Goal: Information Seeking & Learning: Learn about a topic

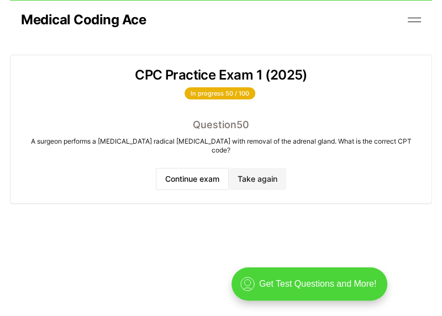
scroll to position [38, 0]
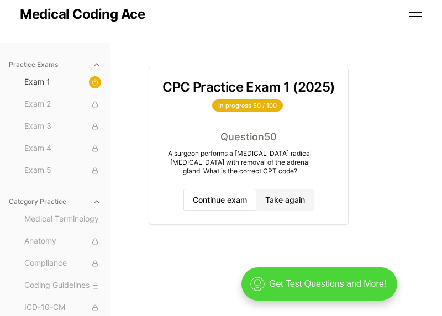
click at [168, 41] on section at bounding box center [248, 53] width 199 height 27
click at [227, 36] on div "Medical Coding Ace Home About How to Learn Medical Coding Free CPC Practice Exa…" at bounding box center [221, 14] width 402 height 52
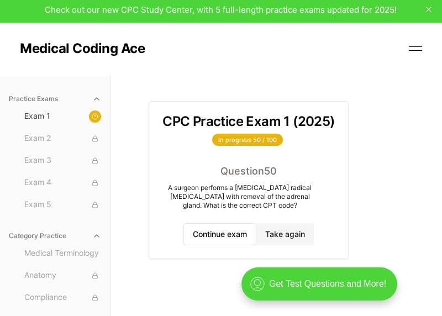
scroll to position [0, 0]
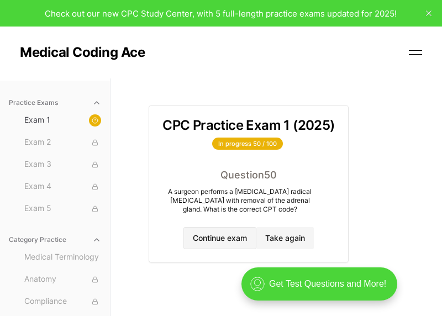
click at [220, 234] on button "Continue exam" at bounding box center [219, 238] width 73 height 22
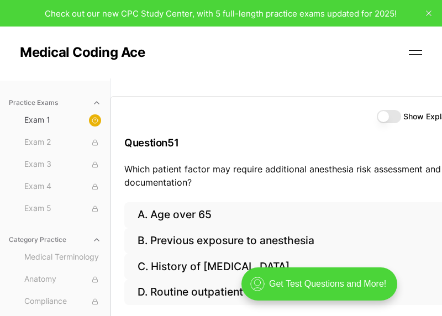
click at [250, 89] on div "Show Explanations Question 51 Which patient factor may require additional anest…" at bounding box center [298, 219] width 376 height 282
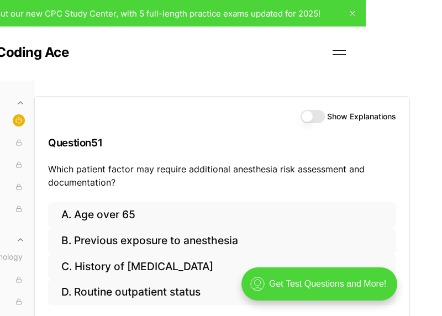
scroll to position [0, 99]
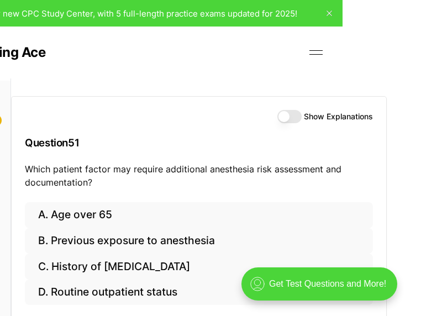
click at [276, 118] on button "Show Explanations" at bounding box center [289, 116] width 24 height 13
click at [276, 139] on div "Show Explanations Question 51 Which patient factor may require additional anest…" at bounding box center [226, 236] width 431 height 316
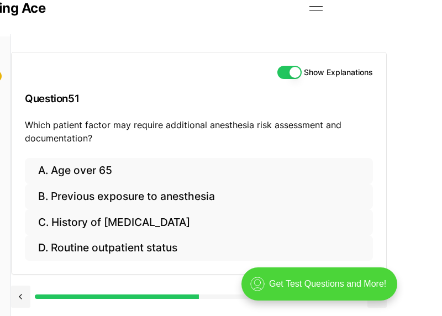
scroll to position [66, 99]
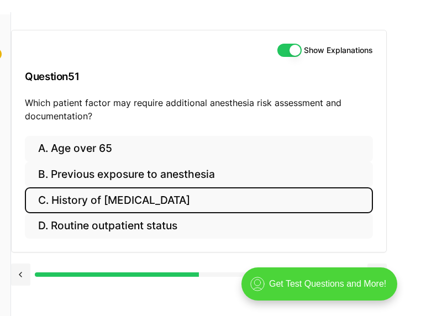
click at [276, 198] on button "C. History of [MEDICAL_DATA]" at bounding box center [199, 200] width 348 height 26
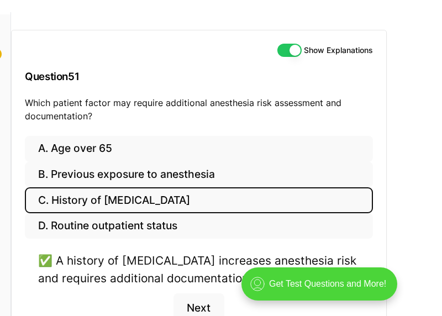
click at [276, 215] on div "Show Explanations Question 51 Which patient factor may require additional anest…" at bounding box center [226, 170] width 431 height 316
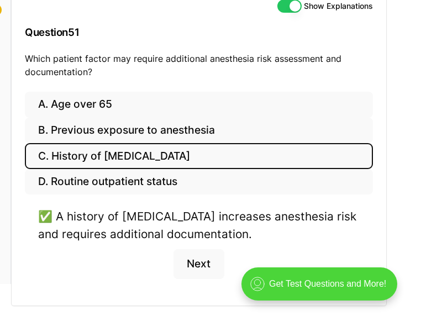
scroll to position [133, 99]
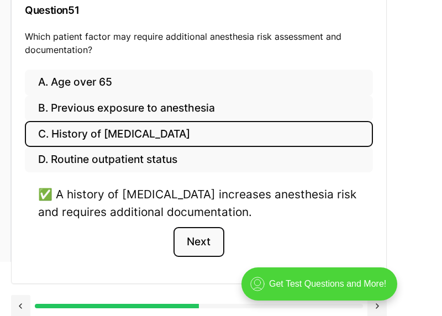
click at [190, 243] on button "Next" at bounding box center [198, 242] width 50 height 30
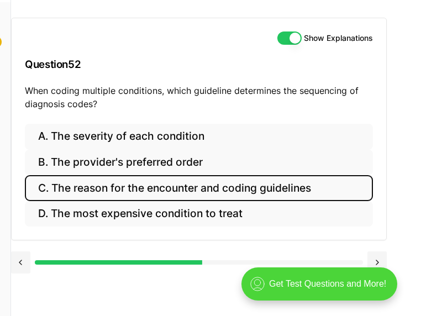
click at [162, 175] on button "C. The reason for the encounter and coding guidelines" at bounding box center [199, 188] width 348 height 26
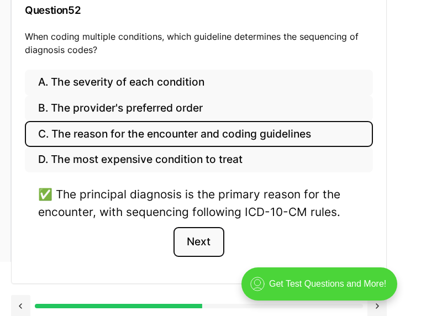
click at [203, 242] on button "Next" at bounding box center [198, 242] width 50 height 30
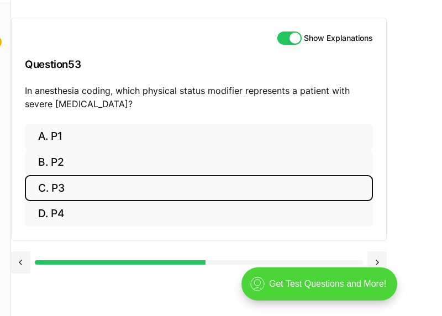
click at [101, 175] on button "C. P3" at bounding box center [199, 188] width 348 height 26
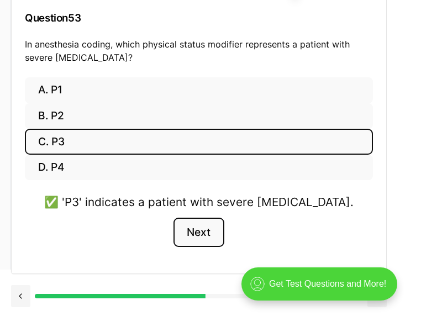
click at [200, 227] on button "Next" at bounding box center [198, 233] width 50 height 30
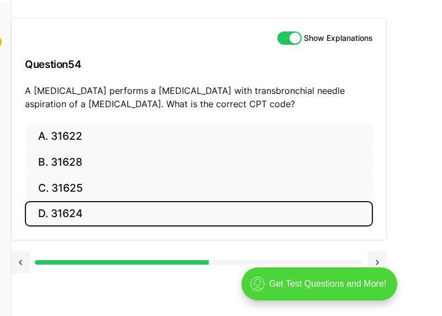
click at [154, 201] on button "D. 31624" at bounding box center [199, 214] width 348 height 26
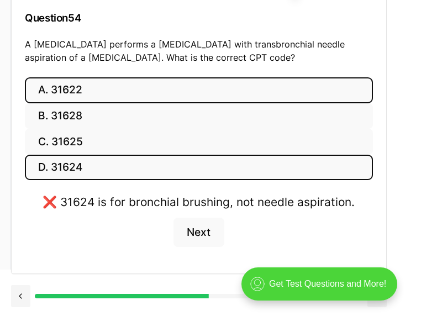
click at [176, 85] on button "A. 31622" at bounding box center [199, 90] width 348 height 26
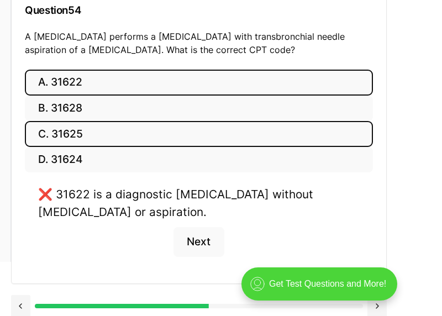
click at [147, 136] on button "C. 31625" at bounding box center [199, 134] width 348 height 26
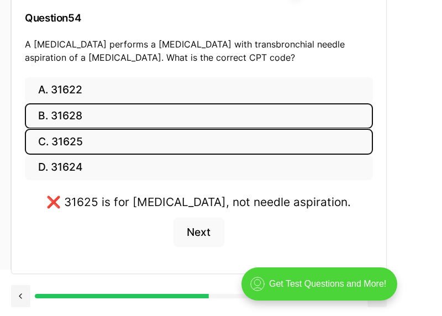
click at [145, 114] on button "B. 31628" at bounding box center [199, 116] width 348 height 26
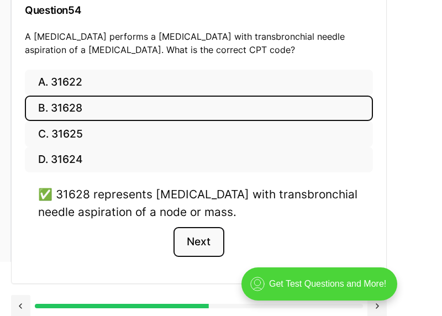
click at [194, 242] on button "Next" at bounding box center [198, 242] width 50 height 30
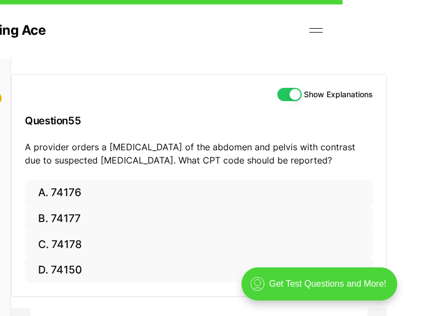
scroll to position [66, 99]
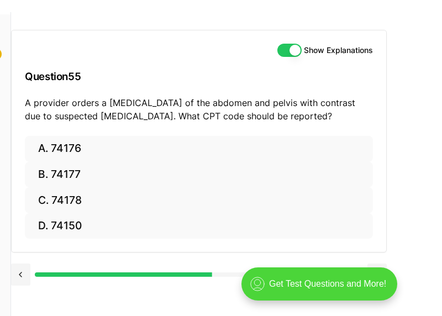
click at [276, 98] on div "Show Explanations Question 55 A provider orders a [MEDICAL_DATA] of the abdomen…" at bounding box center [226, 170] width 431 height 316
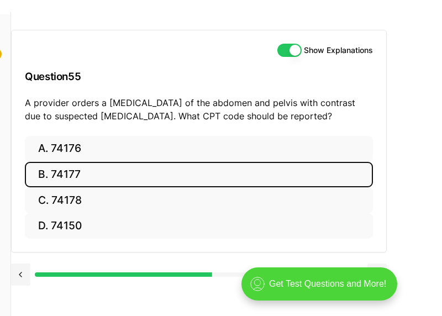
click at [276, 177] on button "B. 74177" at bounding box center [199, 175] width 348 height 26
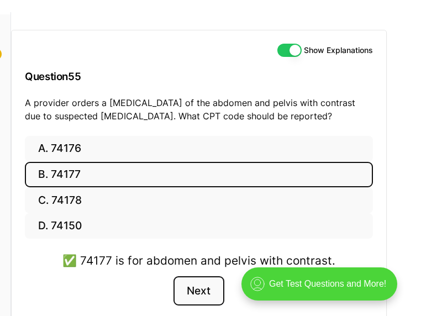
click at [200, 294] on button "Next" at bounding box center [198, 291] width 50 height 30
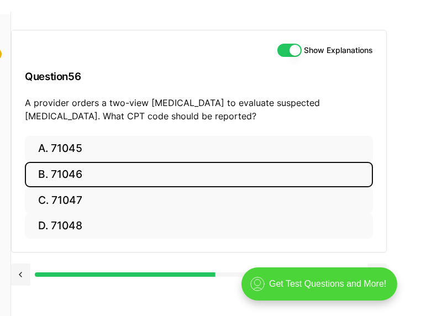
click at [183, 180] on button "B. 71046" at bounding box center [199, 175] width 348 height 26
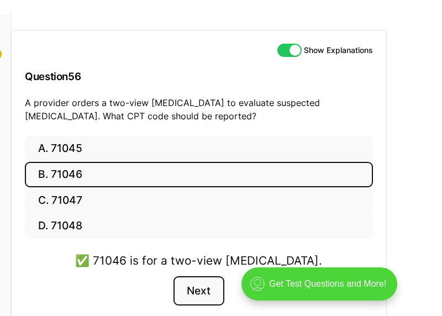
click at [191, 288] on button "Next" at bounding box center [198, 291] width 50 height 30
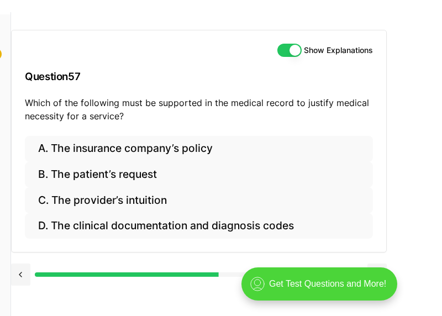
click at [189, 293] on div at bounding box center [199, 273] width 376 height 42
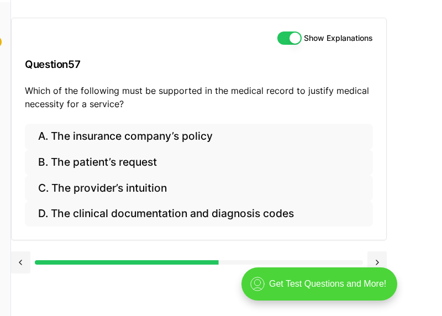
scroll to position [88, 99]
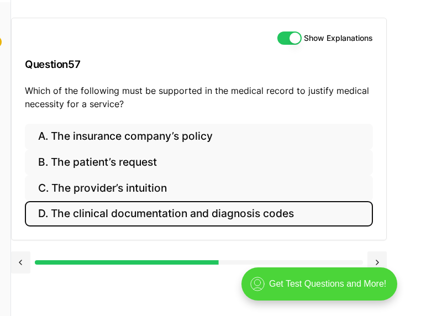
click at [276, 210] on button "D. The clinical documentation and diagnosis codes" at bounding box center [199, 214] width 348 height 26
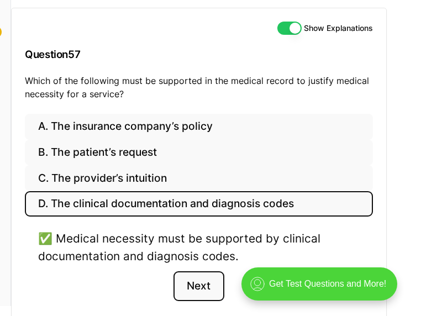
click at [201, 284] on button "Next" at bounding box center [198, 286] width 50 height 30
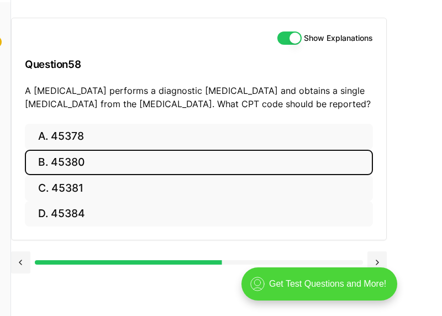
click at [276, 161] on button "B. 45380" at bounding box center [199, 163] width 348 height 26
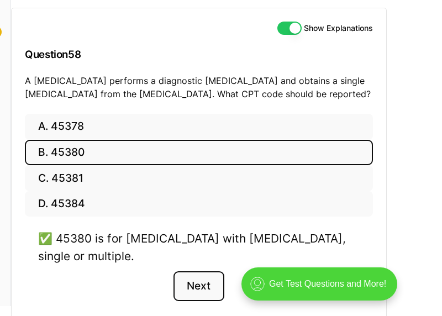
click at [213, 288] on button "Next" at bounding box center [198, 286] width 50 height 30
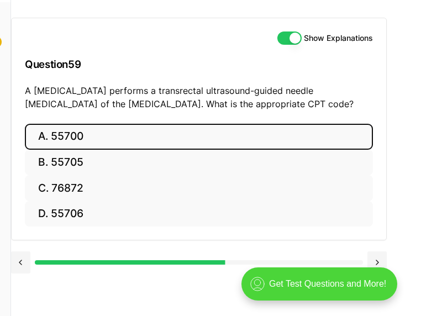
click at [158, 124] on button "A. 55700" at bounding box center [199, 137] width 348 height 26
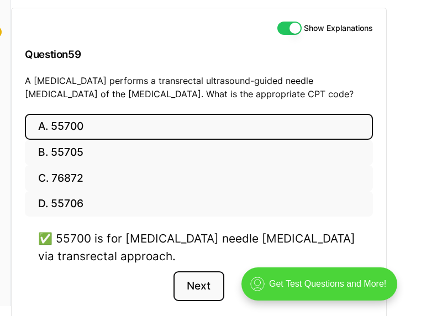
click at [197, 287] on button "Next" at bounding box center [198, 286] width 50 height 30
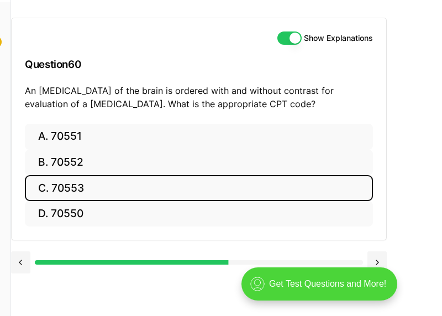
click at [113, 175] on button "C. 70553" at bounding box center [199, 188] width 348 height 26
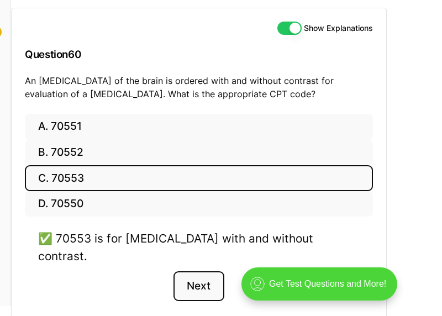
click at [199, 271] on button "Next" at bounding box center [198, 286] width 50 height 30
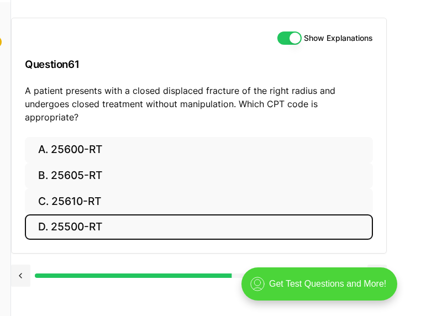
click at [128, 214] on button "D. 25500-RT" at bounding box center [199, 227] width 348 height 26
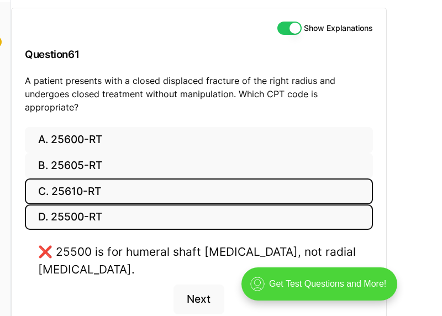
click at [138, 178] on button "C. 25610-RT" at bounding box center [199, 191] width 348 height 26
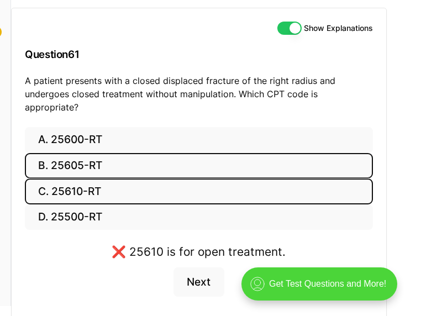
click at [141, 153] on button "B. 25605-RT" at bounding box center [199, 166] width 348 height 26
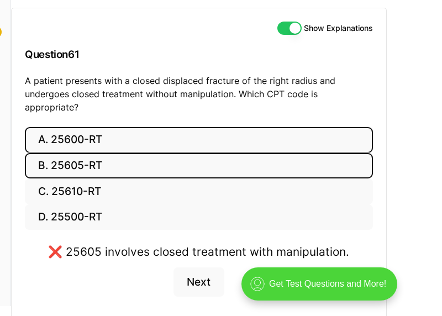
click at [138, 127] on button "A. 25600-RT" at bounding box center [199, 140] width 348 height 26
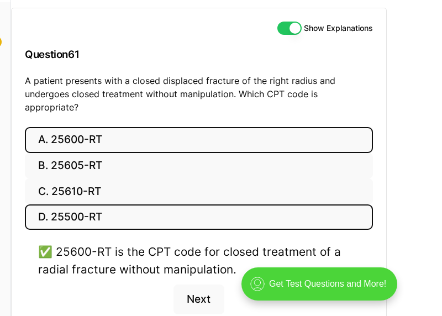
click at [93, 209] on button "D. 25500-RT" at bounding box center [199, 217] width 348 height 26
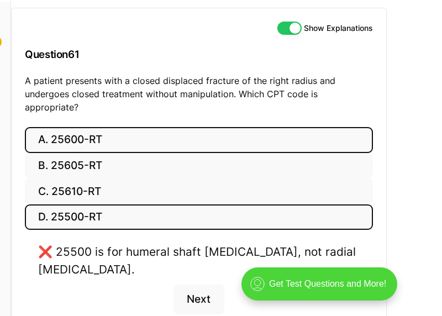
click at [276, 127] on button "A. 25600-RT" at bounding box center [199, 140] width 348 height 26
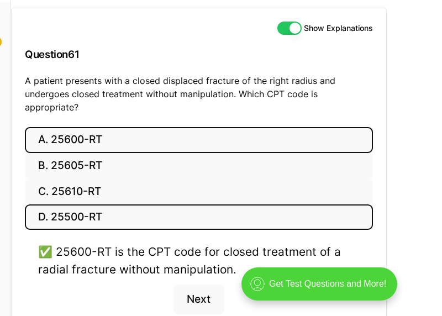
click at [133, 205] on button "D. 25500-RT" at bounding box center [199, 217] width 348 height 26
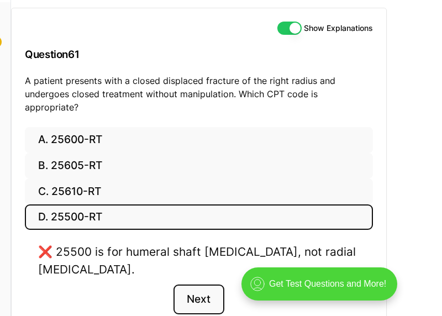
click at [198, 288] on button "Next" at bounding box center [198, 299] width 50 height 30
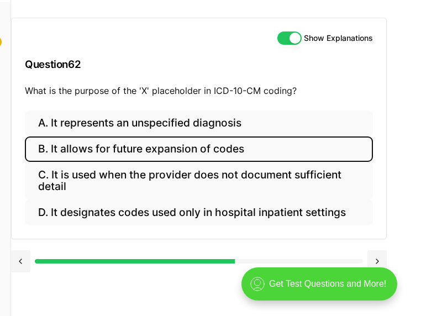
click at [95, 142] on button "B. It allows for future expansion of codes" at bounding box center [199, 149] width 348 height 26
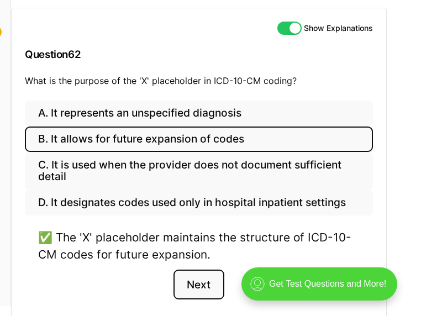
click at [191, 282] on button "Next" at bounding box center [198, 285] width 50 height 30
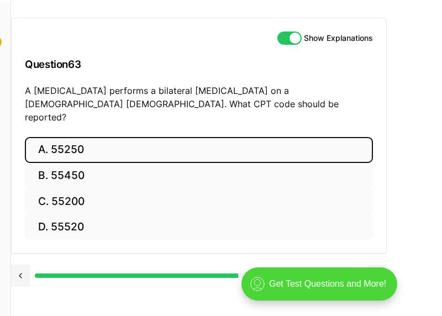
click at [164, 137] on button "A. 55250" at bounding box center [199, 150] width 348 height 26
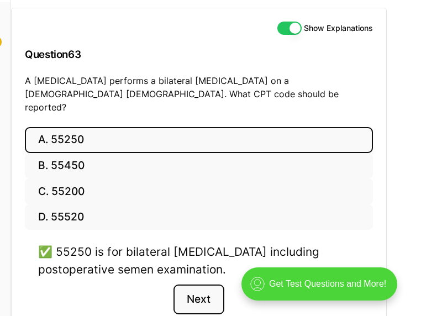
click at [194, 284] on button "Next" at bounding box center [198, 299] width 50 height 30
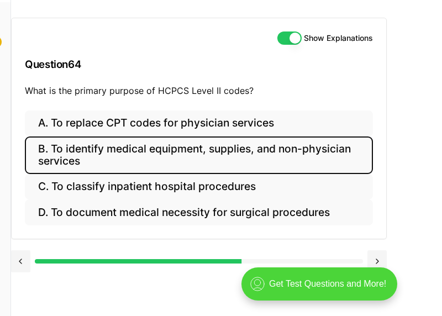
click at [161, 141] on button "B. To identify medical equipment, supplies, and non-physician services" at bounding box center [199, 155] width 348 height 38
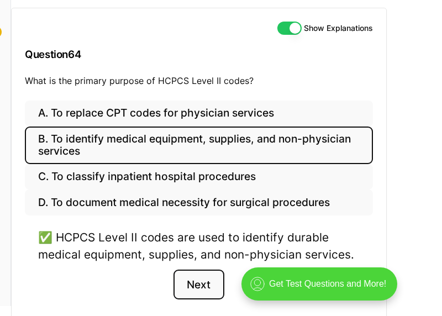
click at [188, 293] on button "Next" at bounding box center [198, 285] width 50 height 30
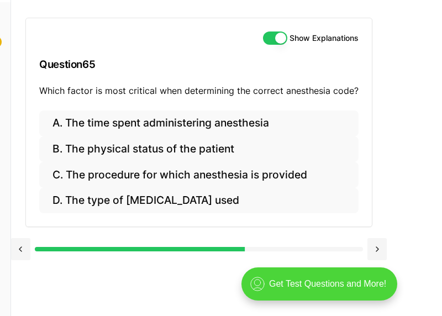
click at [186, 272] on div "Show Explanations Question 65 Which factor is most critical when determining th…" at bounding box center [226, 158] width 431 height 316
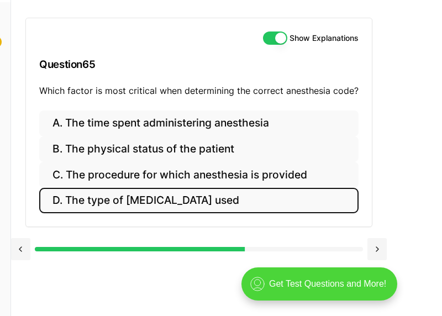
click at [194, 188] on button "D. The type of [MEDICAL_DATA] used" at bounding box center [198, 201] width 319 height 26
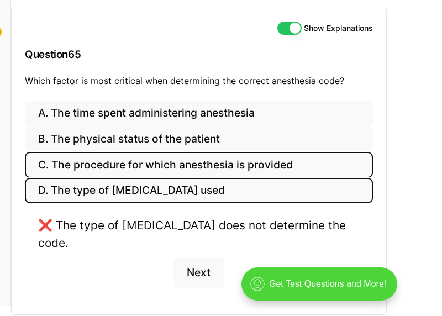
click at [154, 163] on button "C. The procedure for which anesthesia is provided" at bounding box center [199, 165] width 348 height 26
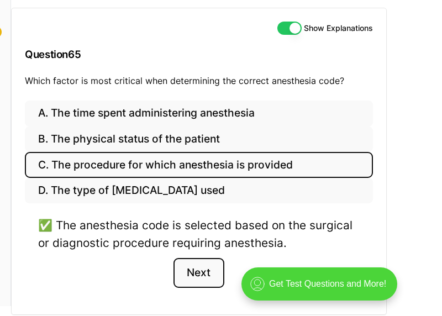
click at [209, 276] on button "Next" at bounding box center [198, 273] width 50 height 30
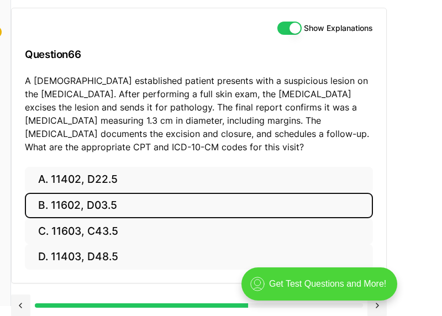
click at [146, 202] on button "B. 11602, D03.5" at bounding box center [199, 206] width 348 height 26
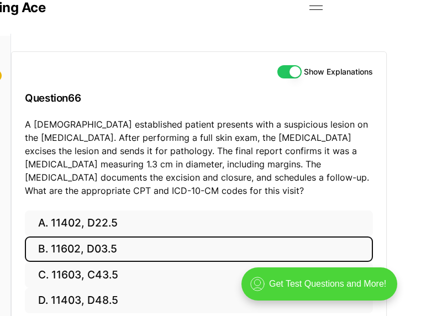
scroll to position [44, 99]
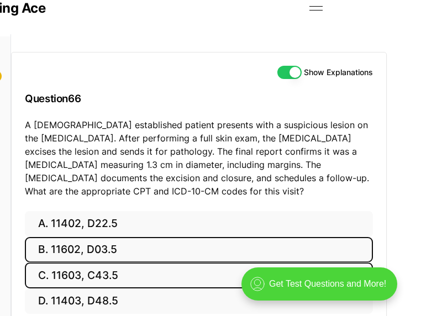
click at [150, 274] on button "C. 11603, C43.5" at bounding box center [199, 275] width 348 height 26
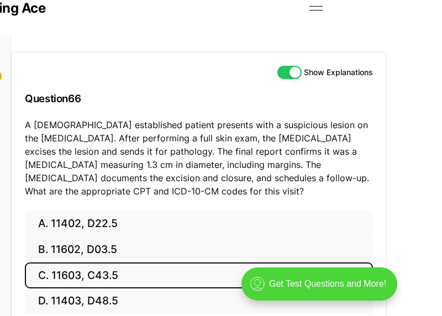
click at [150, 274] on button "C. 11603, C43.5" at bounding box center [199, 275] width 348 height 26
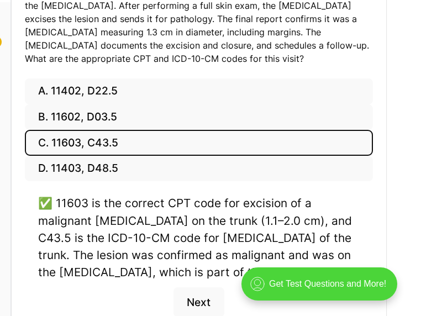
scroll to position [199, 99]
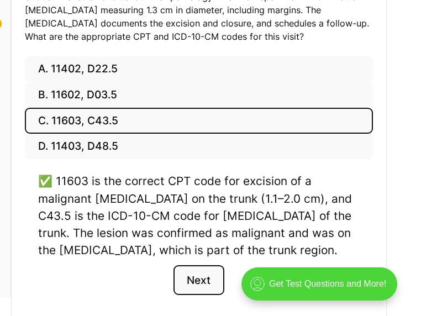
click at [193, 277] on button "Next" at bounding box center [198, 280] width 50 height 30
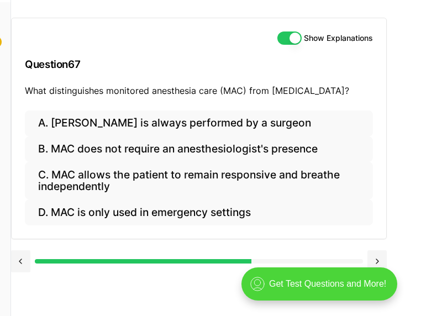
click at [196, 244] on div "Show Explanations Question 67 What distinguishes monitored anesthesia care (MAC…" at bounding box center [226, 158] width 431 height 316
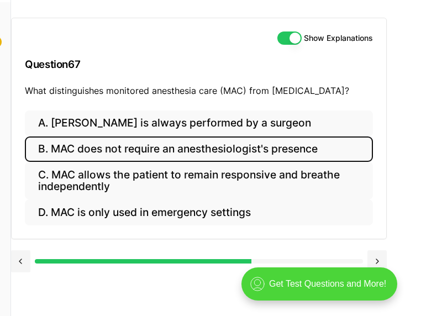
click at [177, 136] on button "B. MAC does not require an anesthesiologist's presence" at bounding box center [199, 149] width 348 height 26
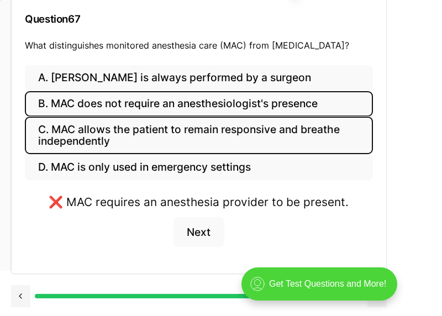
click at [172, 117] on button "C. MAC allows the patient to remain responsive and breathe independently" at bounding box center [199, 136] width 348 height 38
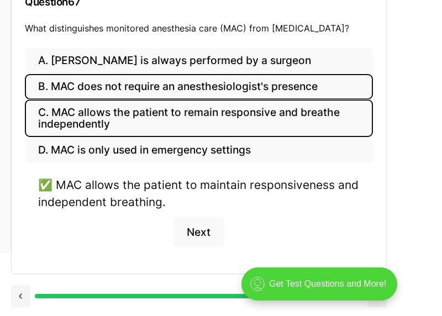
click at [158, 78] on button "B. MAC does not require an anesthesiologist's presence" at bounding box center [199, 87] width 348 height 26
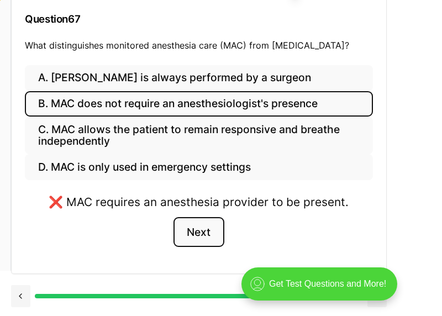
click at [185, 217] on button "Next" at bounding box center [198, 232] width 50 height 30
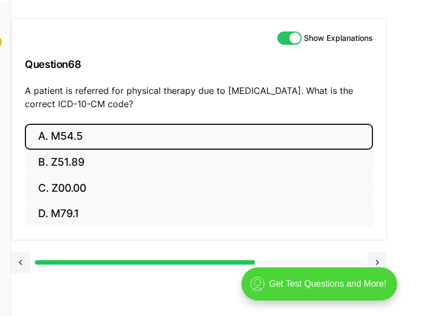
click at [106, 124] on button "A. M54.5" at bounding box center [199, 137] width 348 height 26
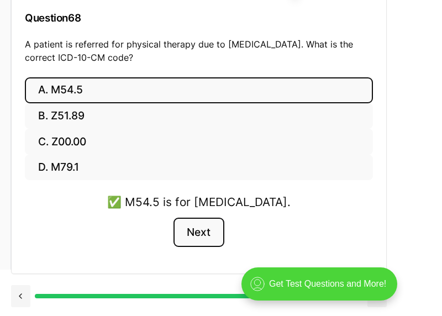
click at [196, 218] on button "Next" at bounding box center [198, 233] width 50 height 30
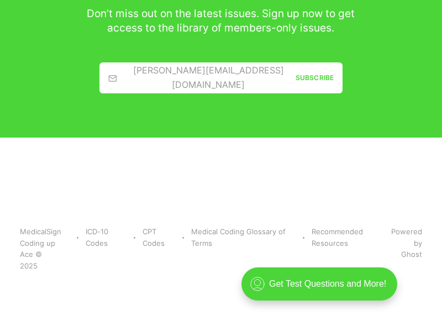
scroll to position [2762, 0]
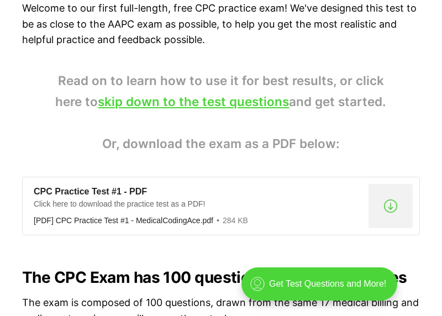
scroll to position [773, 0]
